Goal: Communication & Community: Answer question/provide support

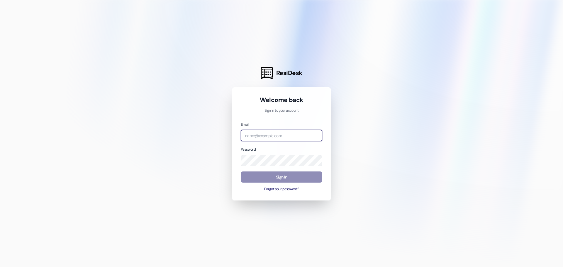
type input "[EMAIL_ADDRESS][DOMAIN_NAME]"
click at [271, 178] on button "Sign In" at bounding box center [282, 177] width 82 height 11
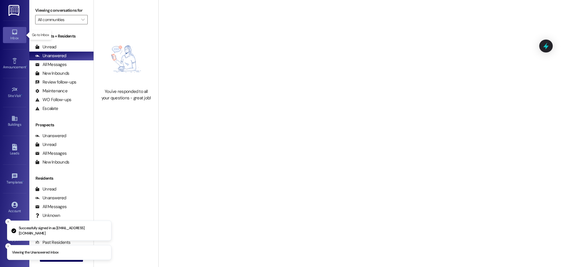
click at [13, 38] on div "Inbox" at bounding box center [14, 38] width 29 height 6
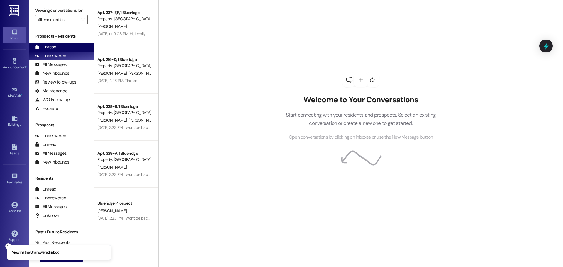
click at [62, 49] on div "Unread (0)" at bounding box center [61, 47] width 64 height 9
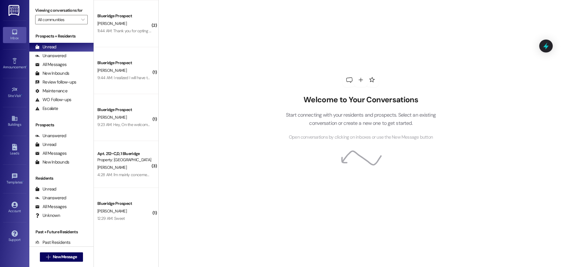
scroll to position [56, 0]
